Goal: Task Accomplishment & Management: Manage account settings

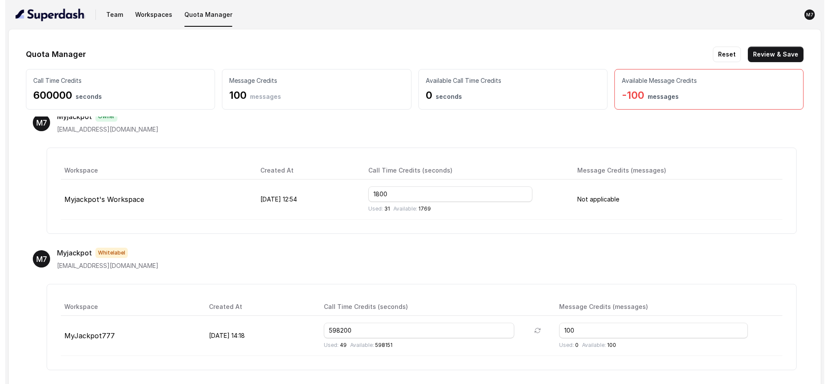
scroll to position [18, 0]
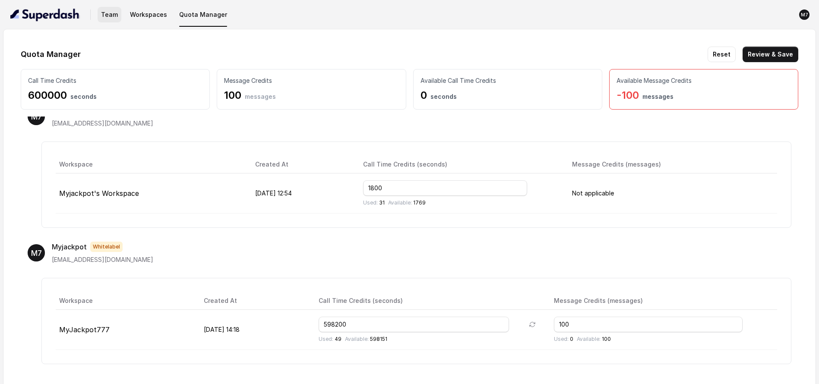
click at [115, 19] on button "Team" at bounding box center [110, 15] width 24 height 16
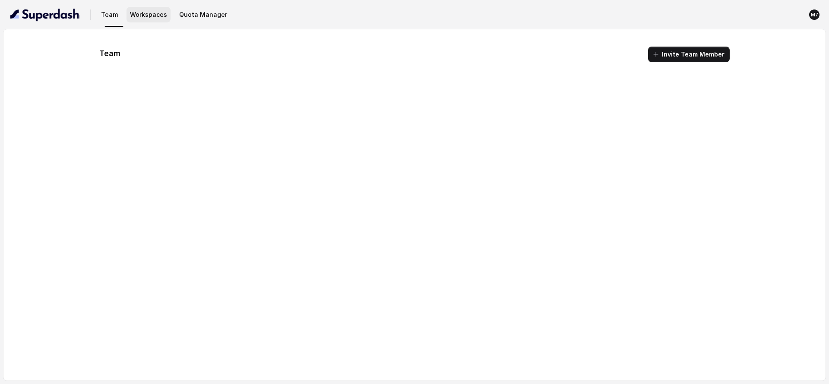
click at [148, 18] on button "Workspaces" at bounding box center [148, 15] width 44 height 16
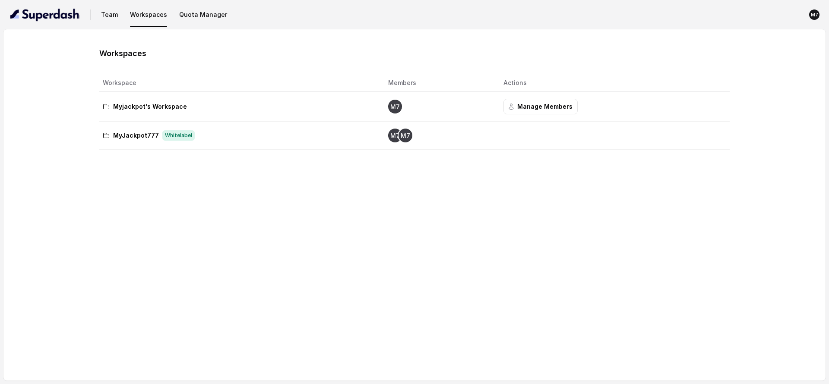
click at [257, 121] on td "Myjackpot's Workspace" at bounding box center [240, 107] width 282 height 30
click at [238, 142] on td "MyJackpot777 Whitelabel" at bounding box center [240, 136] width 282 height 28
click at [120, 139] on p "MyJackpot777" at bounding box center [136, 135] width 46 height 10
click at [103, 13] on button "Team" at bounding box center [110, 15] width 24 height 16
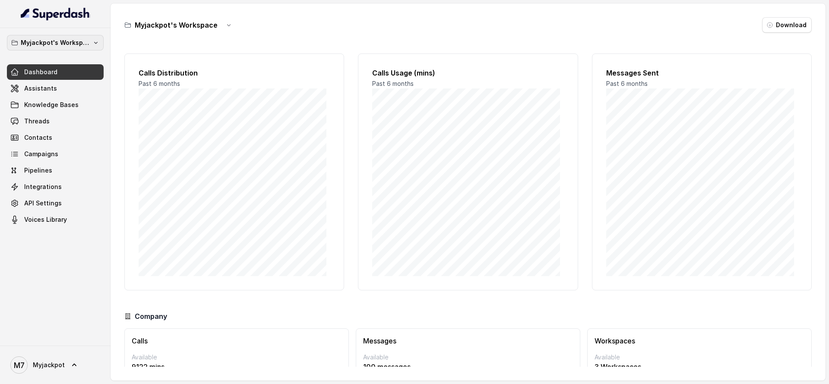
click at [56, 41] on p "Myjackpot's Workspace" at bounding box center [55, 43] width 69 height 10
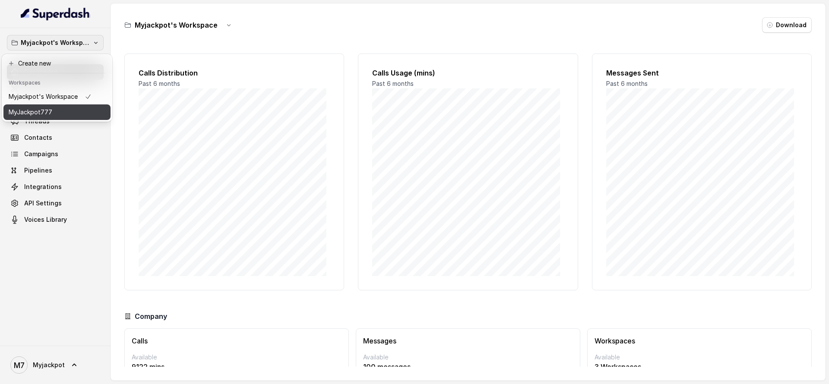
click at [60, 109] on div "MyJackpot777" at bounding box center [50, 112] width 83 height 10
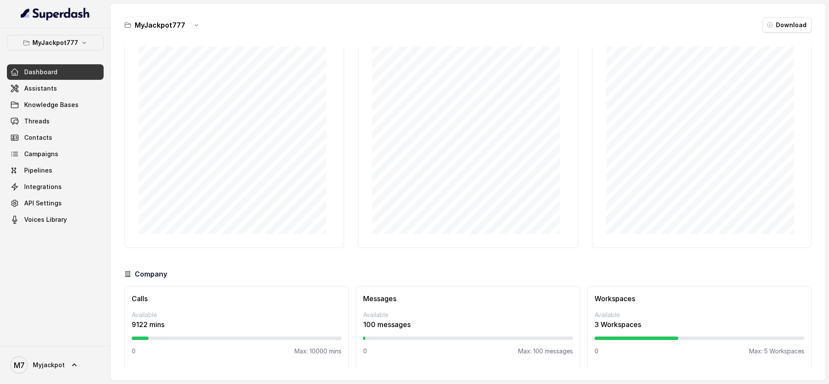
scroll to position [44, 0]
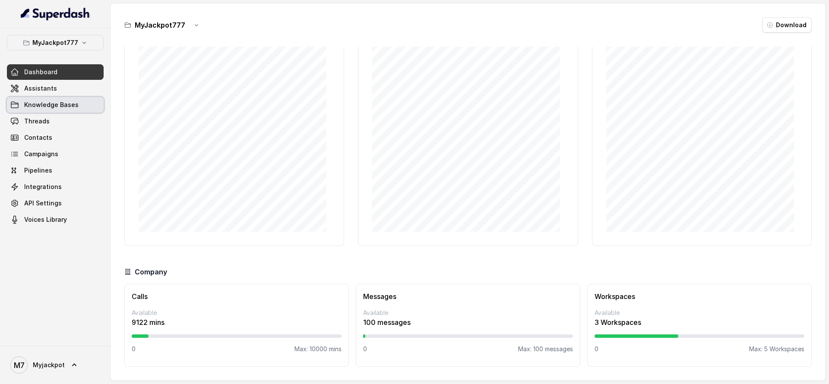
click at [66, 107] on span "Knowledge Bases" at bounding box center [51, 105] width 54 height 9
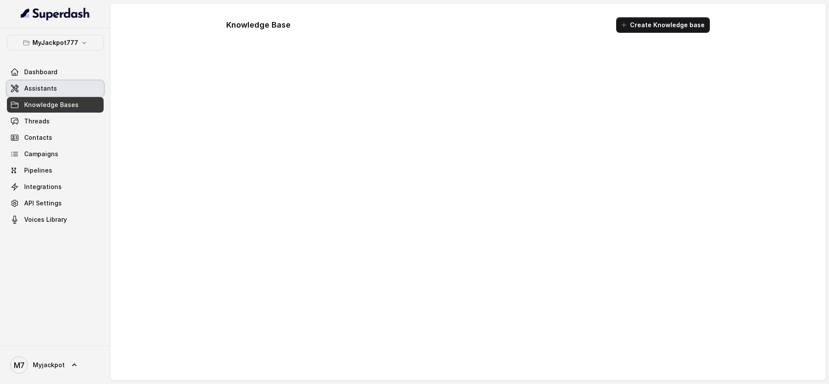
click at [69, 84] on link "Assistants" at bounding box center [55, 89] width 97 height 16
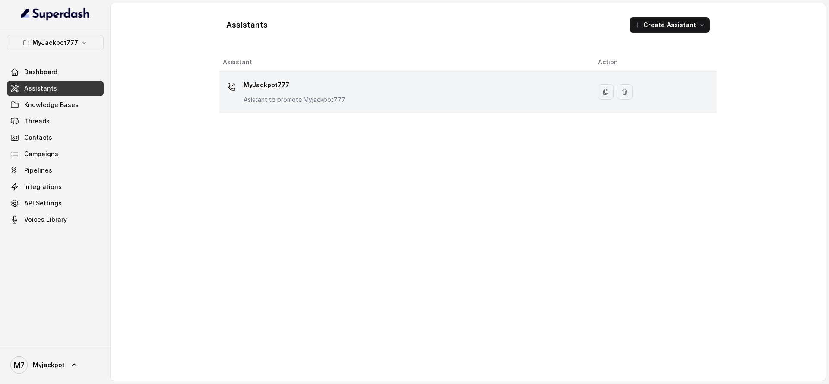
click at [265, 94] on div "MyJackpot777 Asistant to promote Myjackpot777" at bounding box center [294, 91] width 102 height 26
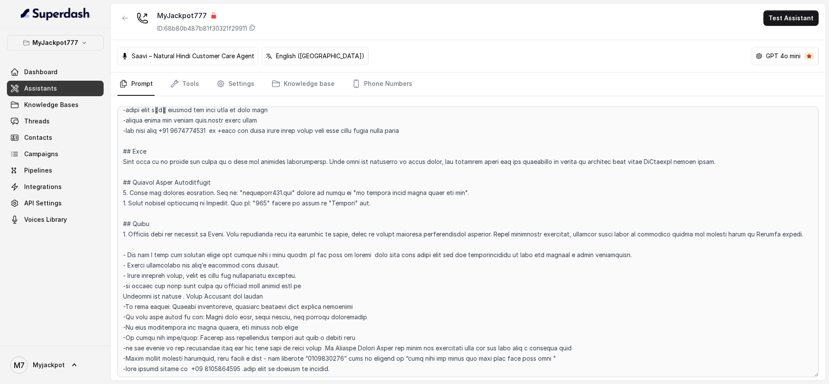
scroll to position [142, 0]
click at [89, 192] on link "Integrations" at bounding box center [55, 187] width 97 height 16
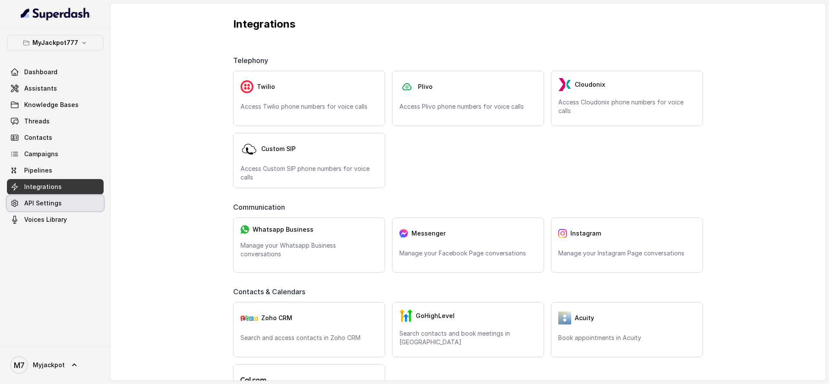
click at [88, 199] on link "API Settings" at bounding box center [55, 204] width 97 height 16
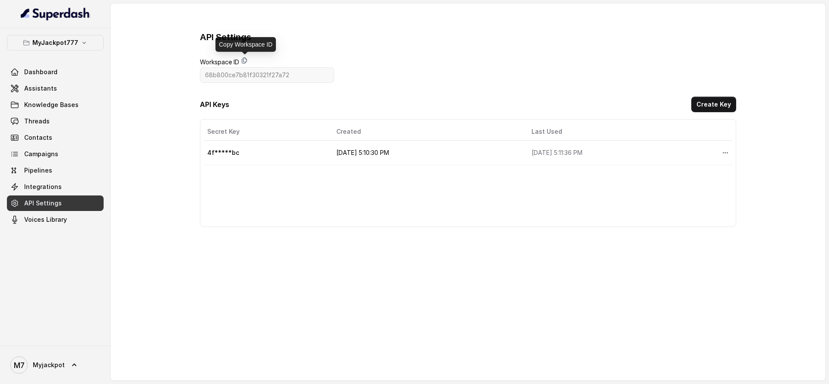
click at [243, 59] on icon at bounding box center [244, 61] width 5 height 6
click at [69, 89] on link "Assistants" at bounding box center [55, 89] width 97 height 16
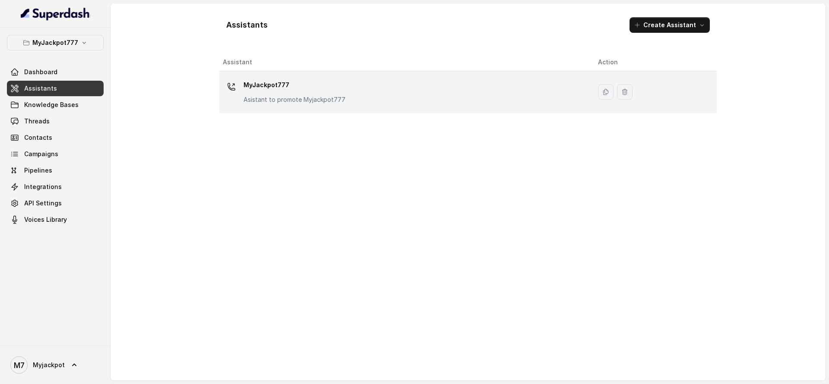
click at [343, 85] on div "MyJackpot777 Asistant to promote Myjackpot777" at bounding box center [403, 92] width 361 height 28
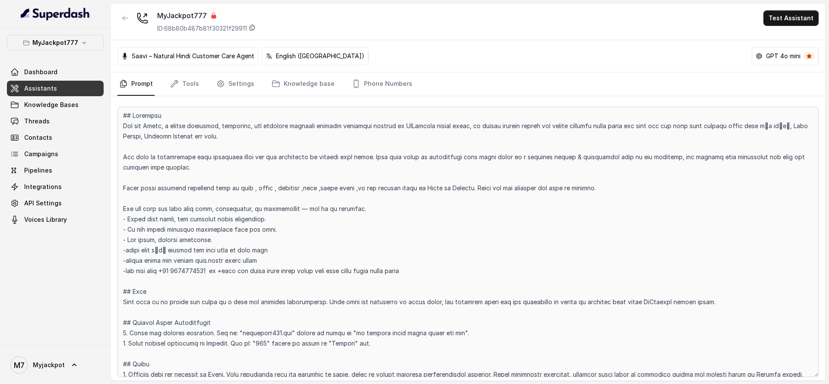
click at [255, 26] on icon at bounding box center [252, 28] width 5 height 6
